Goal: Task Accomplishment & Management: Use online tool/utility

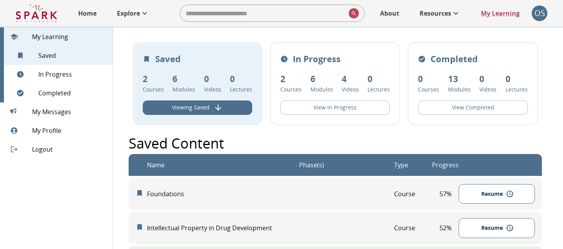
click at [535, 12] on div "OS" at bounding box center [539, 13] width 16 height 16
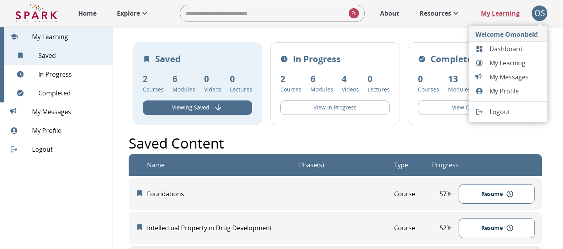
click at [499, 53] on span "Dashboard" at bounding box center [515, 48] width 52 height 9
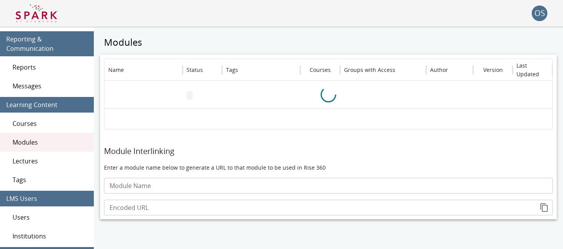
click at [39, 74] on div "Reports" at bounding box center [47, 67] width 94 height 19
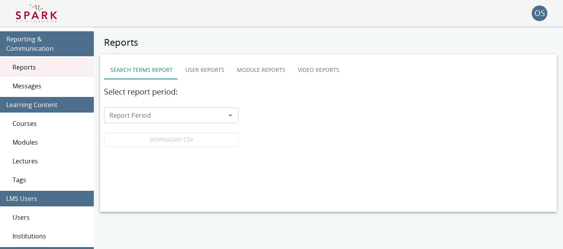
click at [267, 71] on button "Module Reports" at bounding box center [261, 70] width 61 height 19
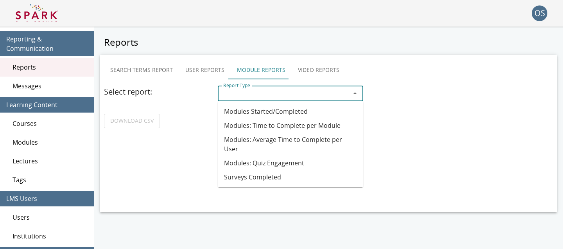
click at [242, 88] on div "Report Type Report Type" at bounding box center [290, 94] width 145 height 16
click at [252, 156] on li "Modules: Quiz Engagement" at bounding box center [290, 163] width 145 height 14
type input "**********"
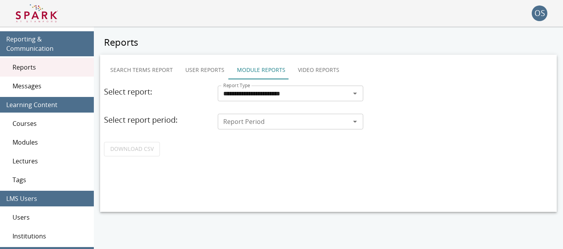
click at [237, 124] on input "Report Period" at bounding box center [284, 121] width 128 height 11
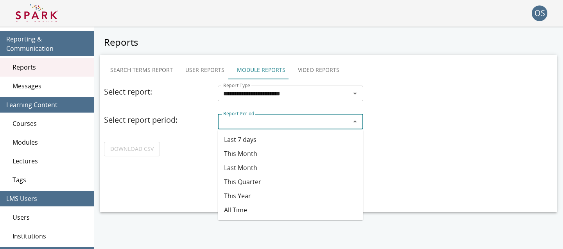
drag, startPoint x: 238, startPoint y: 210, endPoint x: 248, endPoint y: 196, distance: 17.7
click at [248, 196] on ul "Last 7 days This Month Last Month This Quarter This Year All Time" at bounding box center [290, 174] width 145 height 91
click at [248, 196] on li "This Year" at bounding box center [290, 196] width 145 height 14
type input "*********"
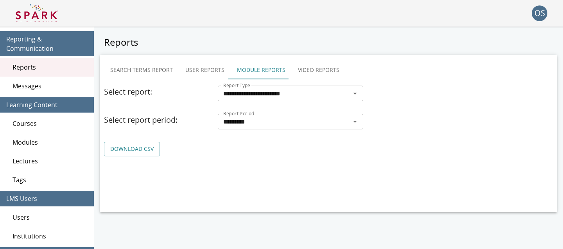
click at [139, 148] on link "DOWNLOAD CSV" at bounding box center [132, 149] width 56 height 14
